Goal: Information Seeking & Learning: Learn about a topic

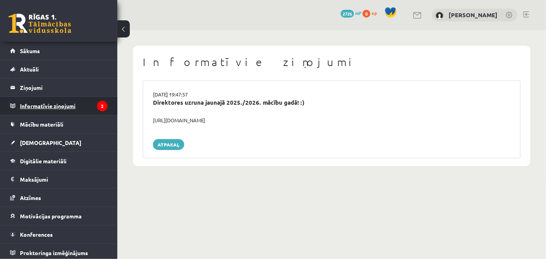
click at [57, 108] on legend "Informatīvie ziņojumi 2" at bounding box center [64, 106] width 88 height 18
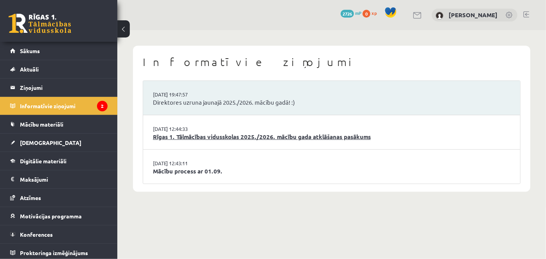
click at [301, 134] on link "Rīgas 1. Tālmācības vidusskolas 2025./2026. mācību gada atklāšanas pasākums" at bounding box center [332, 137] width 358 height 9
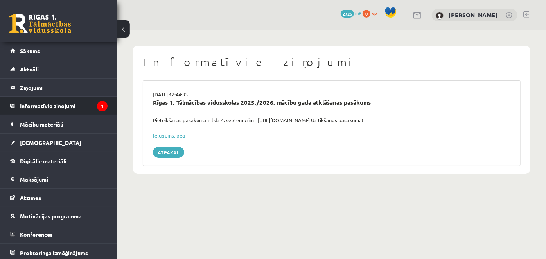
click at [43, 106] on legend "Informatīvie ziņojumi 1" at bounding box center [64, 106] width 88 height 18
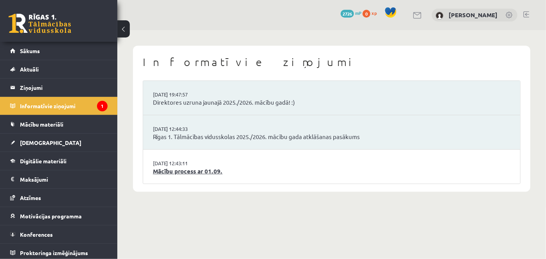
click at [197, 172] on link "Mācību process ar 01.09." at bounding box center [332, 171] width 358 height 9
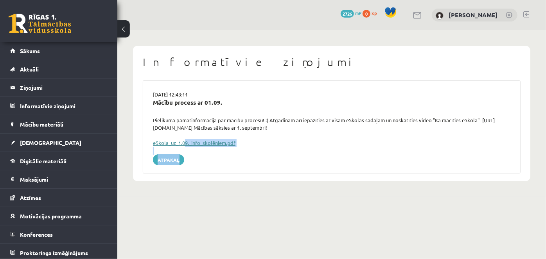
drag, startPoint x: 0, startPoint y: 0, endPoint x: 187, endPoint y: 142, distance: 235.2
click at [187, 142] on div "[DATE] 12:43:11 Mācību process ar 01.09. Pielikumā pamatinformācija par mācību …" at bounding box center [332, 127] width 378 height 93
click at [190, 142] on link "eSkola_uz_1.09._info_skolēniem.pdf" at bounding box center [194, 143] width 83 height 7
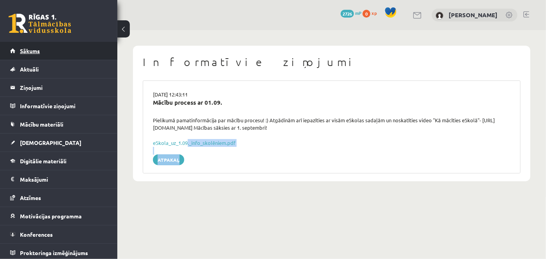
click at [24, 48] on span "Sākums" at bounding box center [30, 50] width 20 height 7
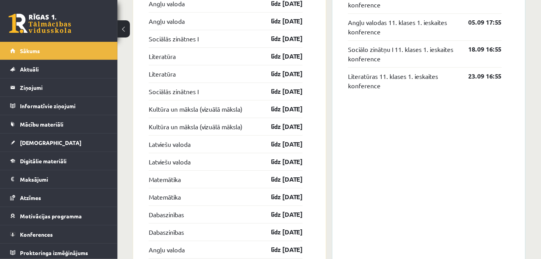
scroll to position [749, 0]
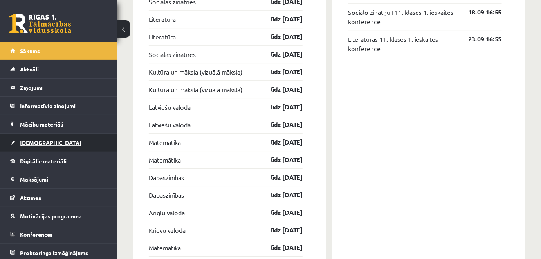
click at [34, 141] on span "[DEMOGRAPHIC_DATA]" at bounding box center [50, 142] width 61 height 7
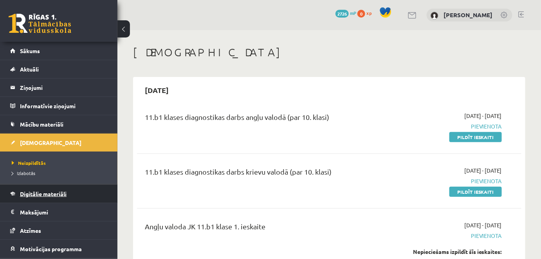
click at [46, 192] on span "Digitālie materiāli" at bounding box center [43, 194] width 47 height 7
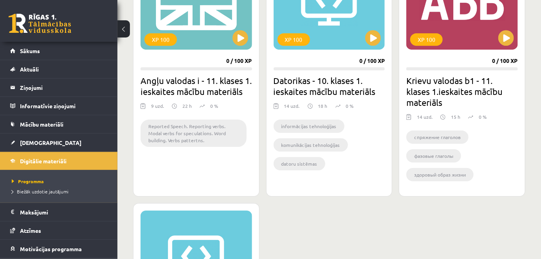
scroll to position [766, 0]
